Goal: Transaction & Acquisition: Purchase product/service

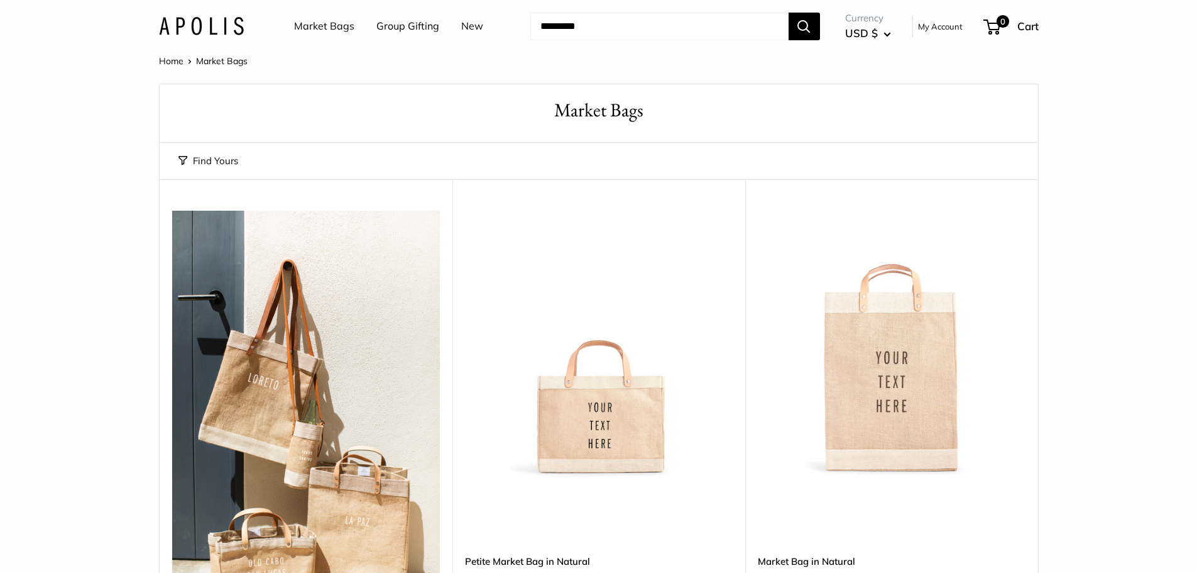
click at [463, 27] on link "New" at bounding box center [472, 26] width 22 height 19
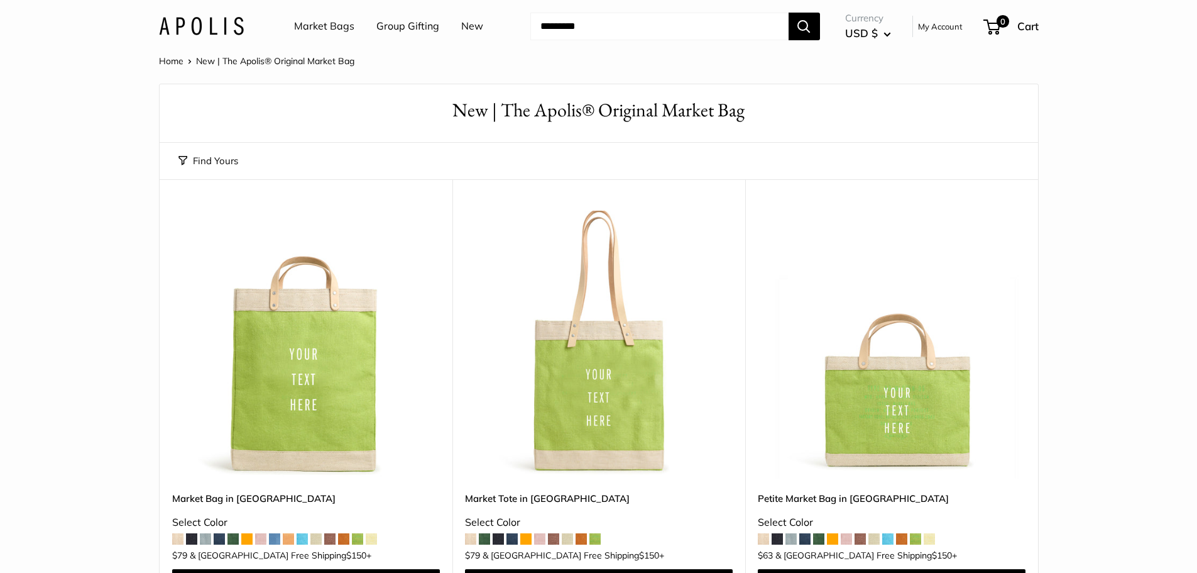
click at [312, 28] on link "Market Bags" at bounding box center [324, 26] width 60 height 19
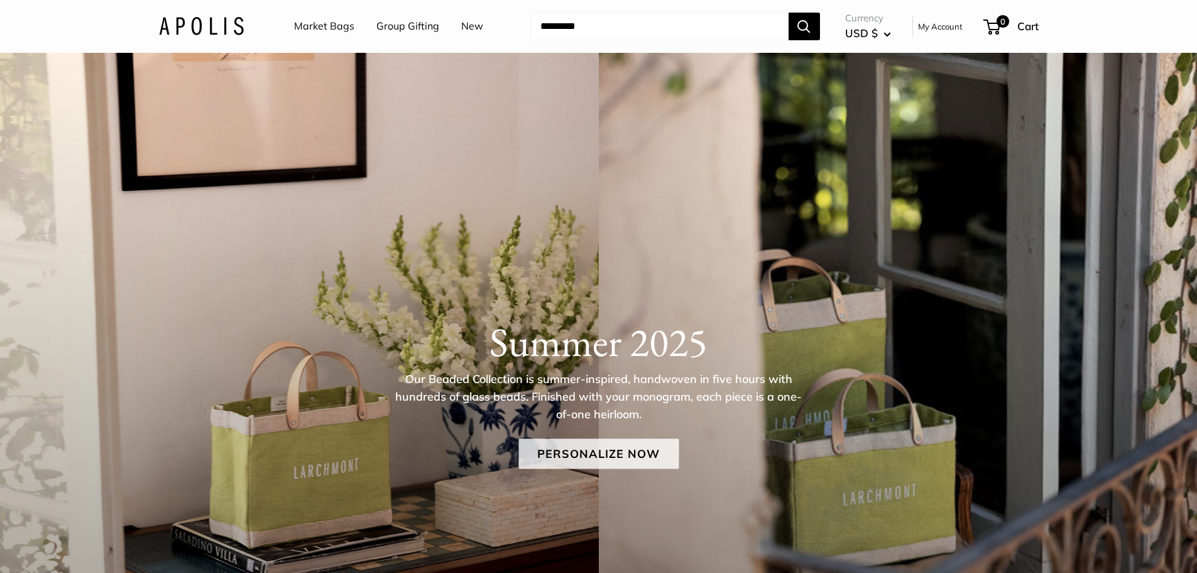
click at [562, 454] on link "Personalize Now" at bounding box center [598, 453] width 160 height 30
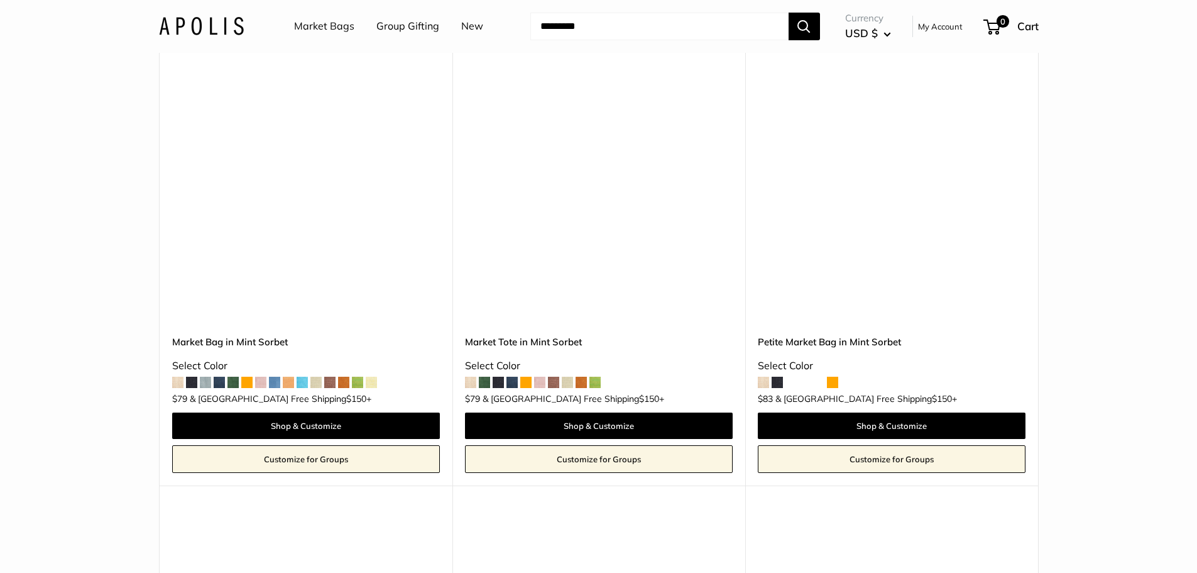
scroll to position [7672, 0]
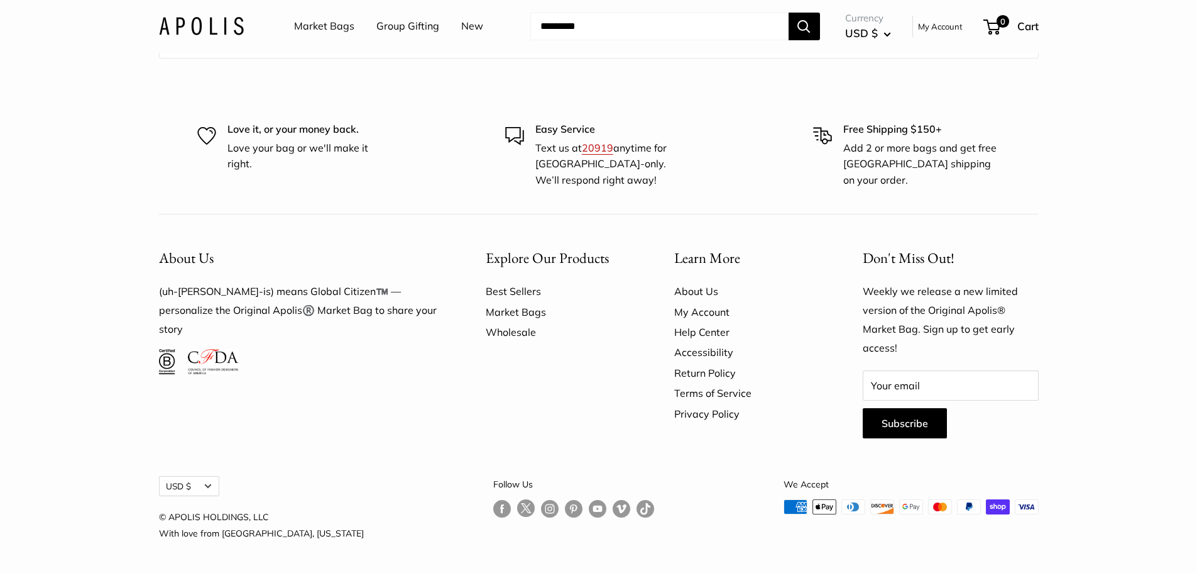
click at [508, 329] on link "Wholesale" at bounding box center [558, 332] width 145 height 20
